Goal: Communication & Community: Answer question/provide support

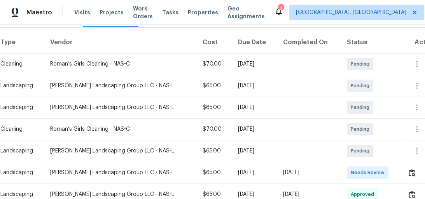
scroll to position [224, 0]
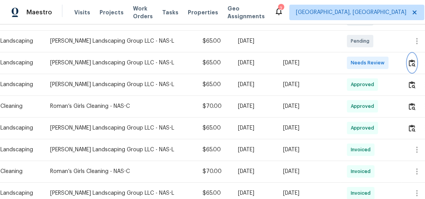
click at [410, 64] on img "button" at bounding box center [412, 62] width 7 height 7
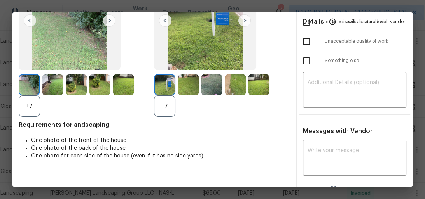
scroll to position [89, 0]
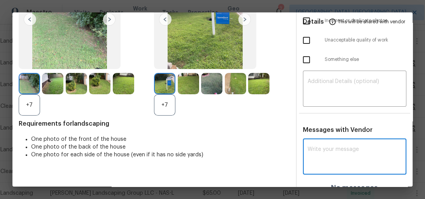
click at [324, 152] on textarea at bounding box center [355, 158] width 94 height 22
paste textarea "Maintenance Audit Team: Hello! Unfortunately this landscaping visit completed o…"
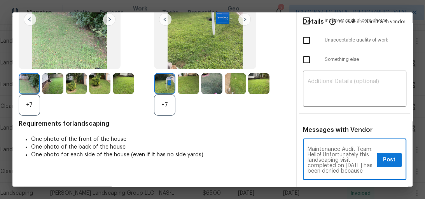
scroll to position [157, 0]
type textarea "Maintenance Audit Team: Hello! Unfortunately this landscaping visit completed o…"
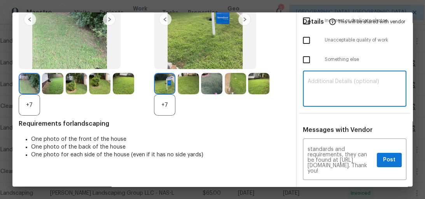
click at [324, 82] on textarea at bounding box center [355, 90] width 94 height 22
paste textarea "Maintenance Audit Team: Hello! Unfortunately this landscaping visit completed o…"
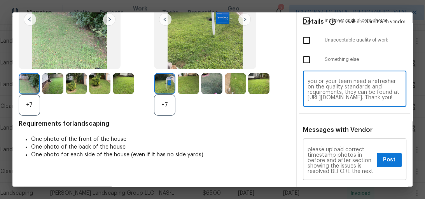
scroll to position [84, 0]
type textarea "Maintenance Audit Team: Hello! Unfortunately this landscaping visit completed o…"
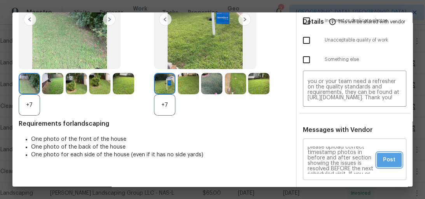
click at [390, 159] on span "Post" at bounding box center [389, 161] width 12 height 10
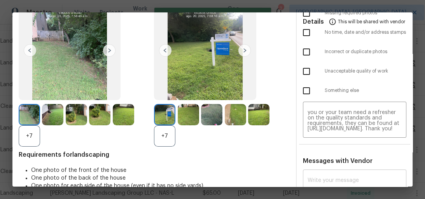
scroll to position [0, 0]
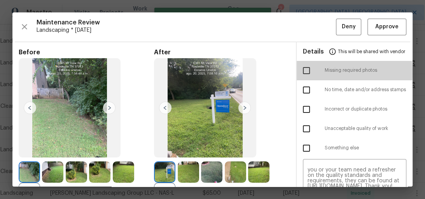
click at [304, 73] on input "checkbox" at bounding box center [306, 71] width 16 height 16
checkbox input "false"
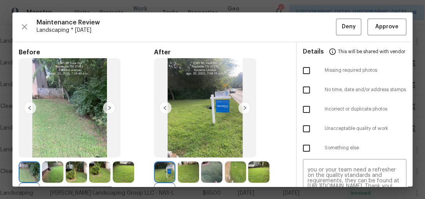
click at [303, 86] on input "checkbox" at bounding box center [306, 90] width 16 height 16
checkbox input "true"
click at [301, 143] on input "checkbox" at bounding box center [306, 148] width 16 height 16
checkbox input "true"
click at [342, 26] on span "Deny" at bounding box center [349, 27] width 14 height 10
